Goal: Navigation & Orientation: Find specific page/section

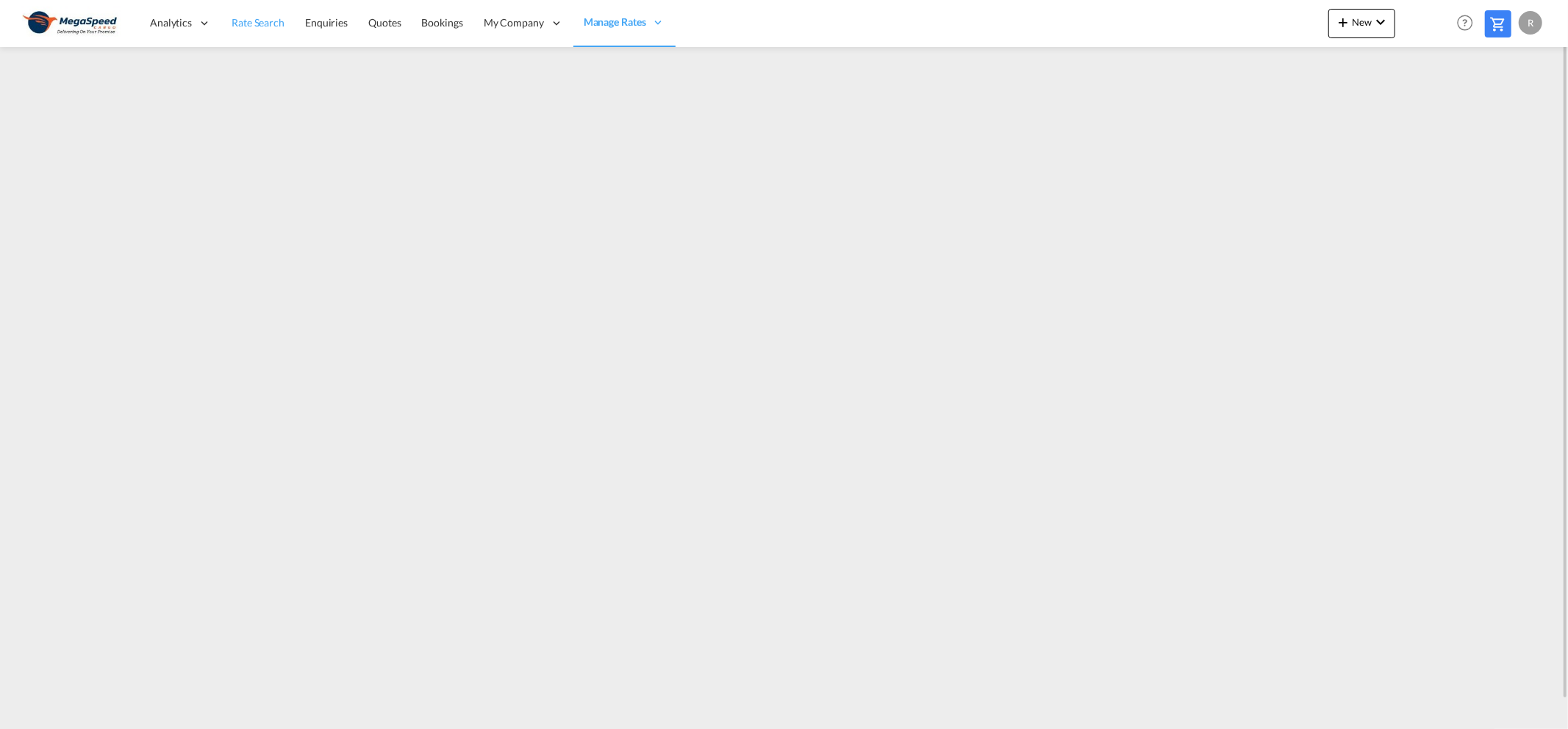
click at [252, 23] on span "Rate Search" at bounding box center [258, 22] width 53 height 13
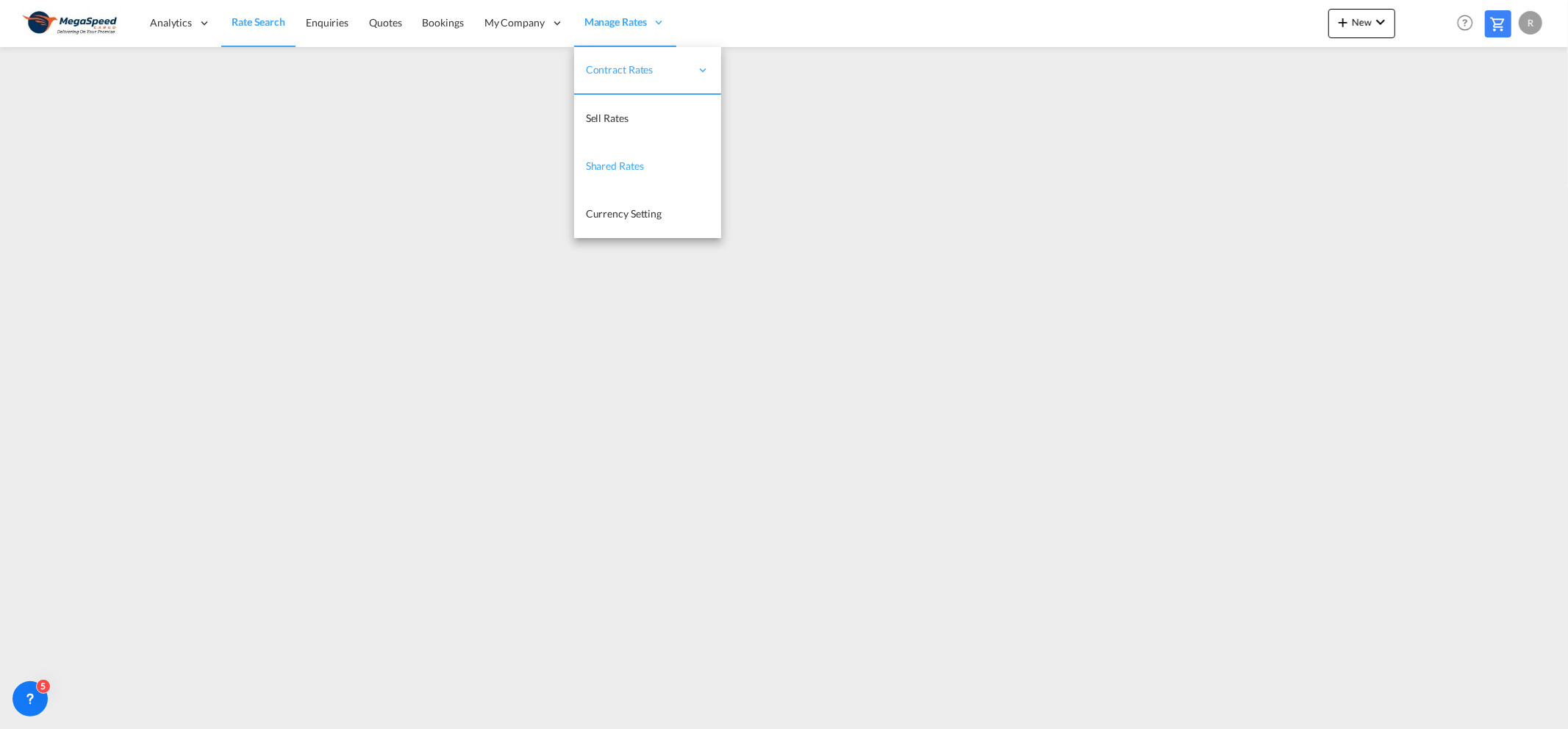
click at [608, 163] on span "Shared Rates" at bounding box center [615, 165] width 58 height 13
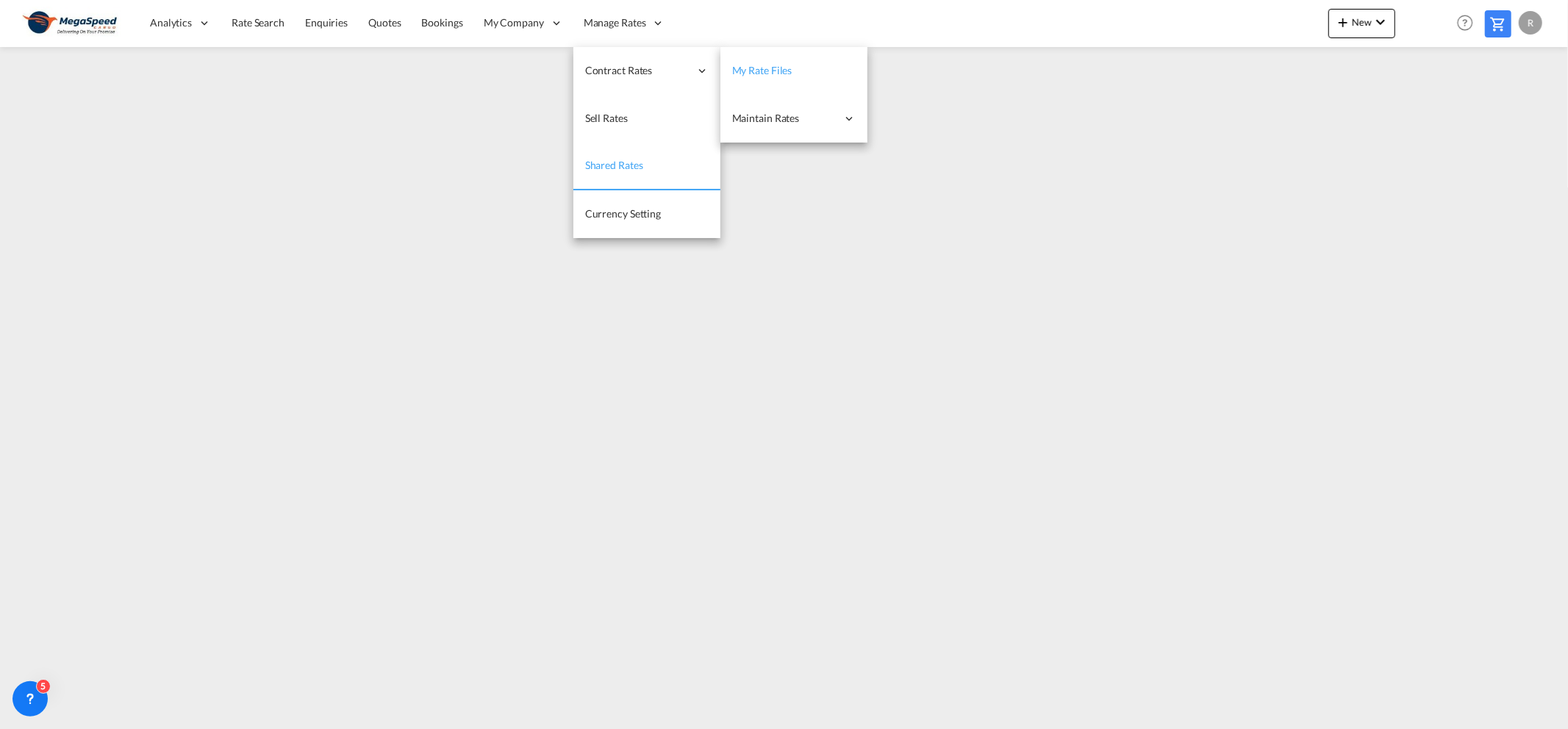
click at [757, 74] on span "My Rate Files" at bounding box center [762, 70] width 60 height 13
